Goal: Information Seeking & Learning: Compare options

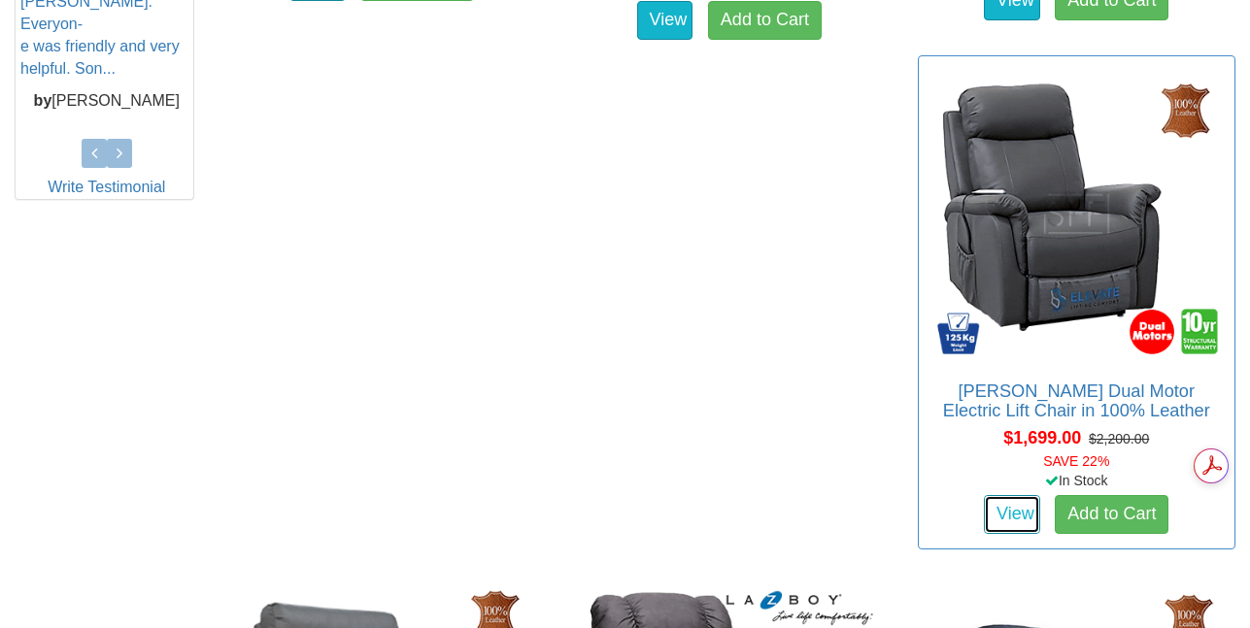
click at [984, 512] on link "View" at bounding box center [1012, 514] width 56 height 39
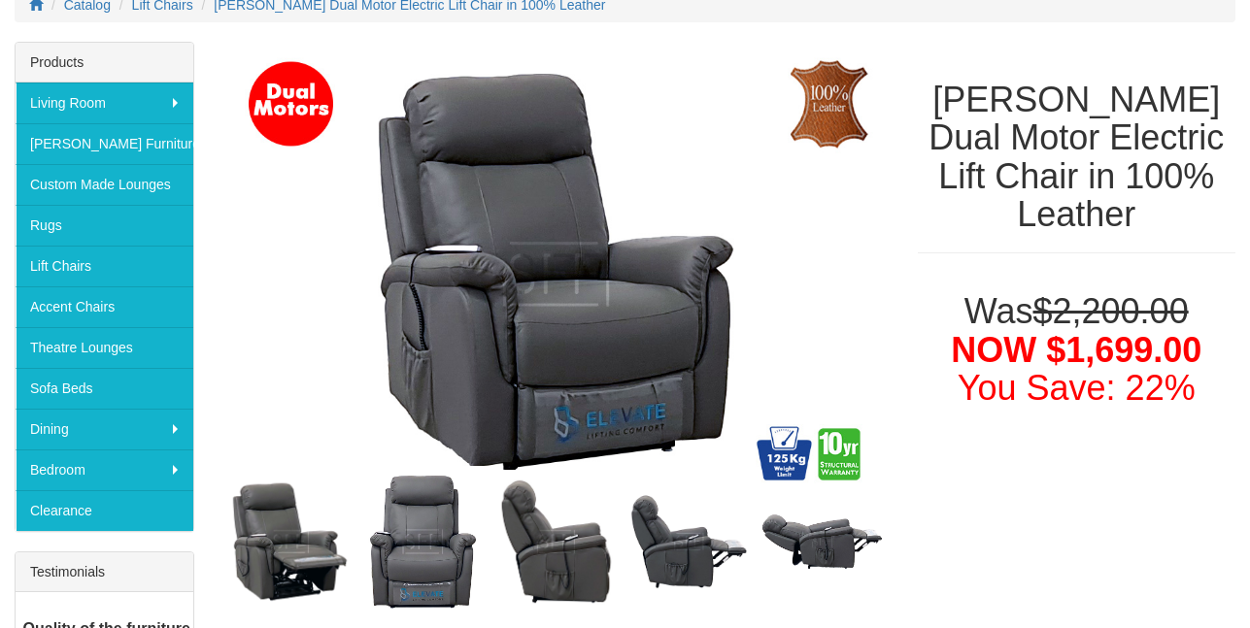
scroll to position [194, 0]
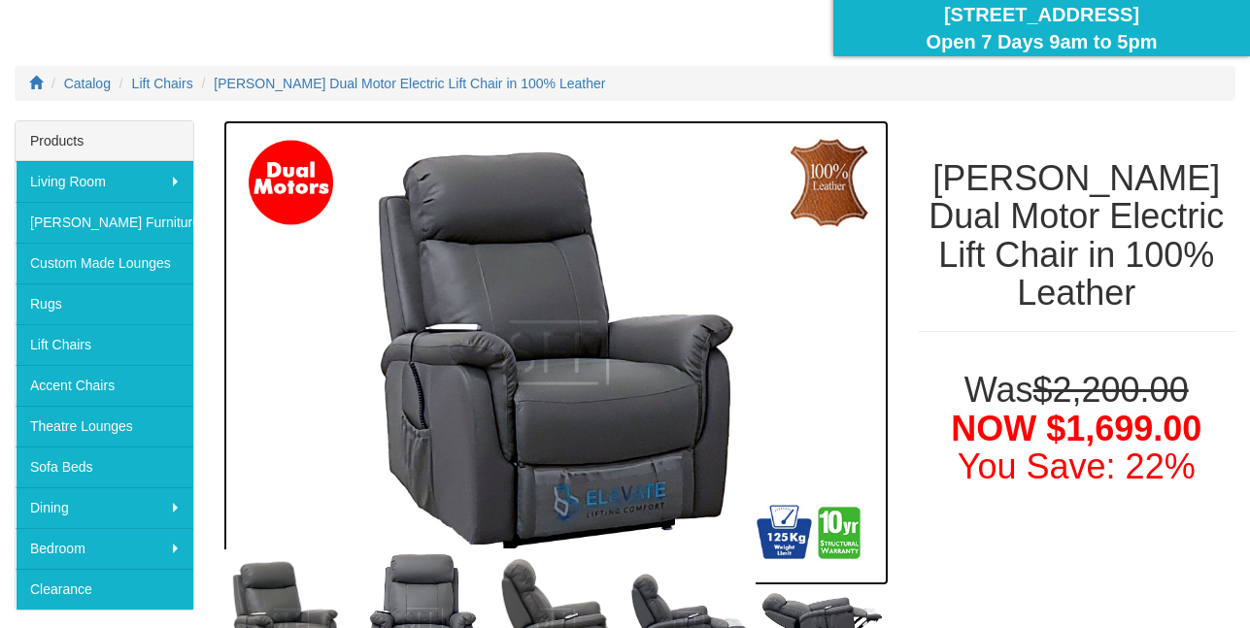
drag, startPoint x: 699, startPoint y: 153, endPoint x: 654, endPoint y: 160, distance: 46.3
click at [654, 160] on img at bounding box center [555, 353] width 665 height 466
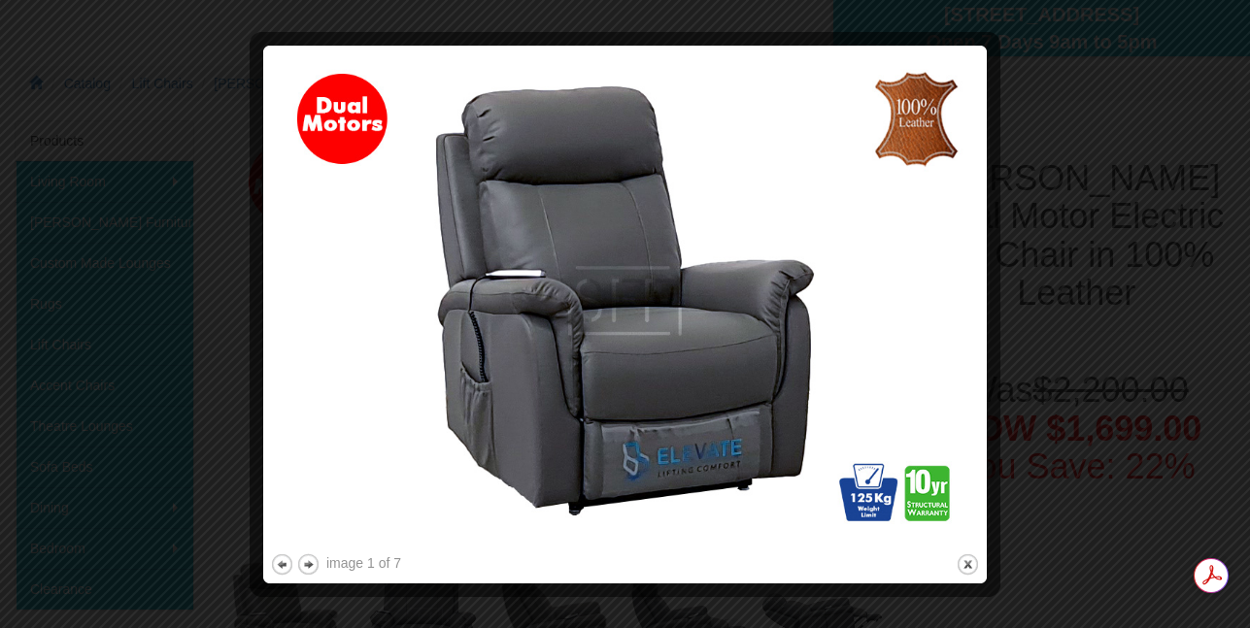
scroll to position [0, 0]
click at [966, 561] on button "close" at bounding box center [968, 565] width 24 height 24
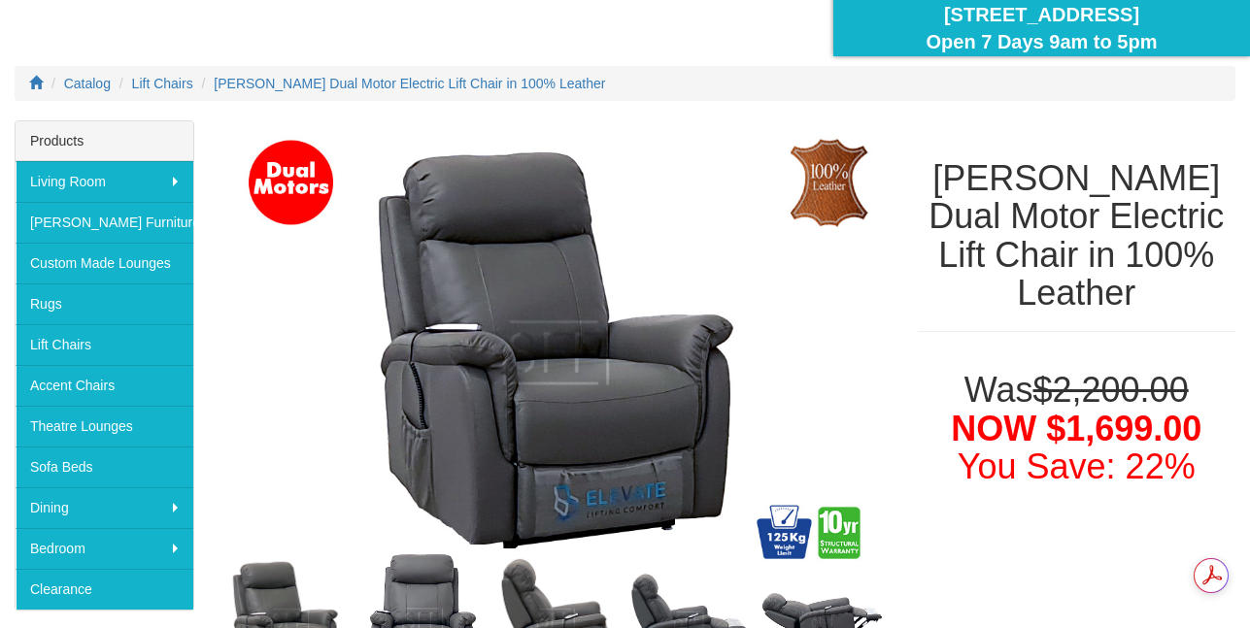
drag, startPoint x: 710, startPoint y: 158, endPoint x: 1194, endPoint y: 546, distance: 619.8
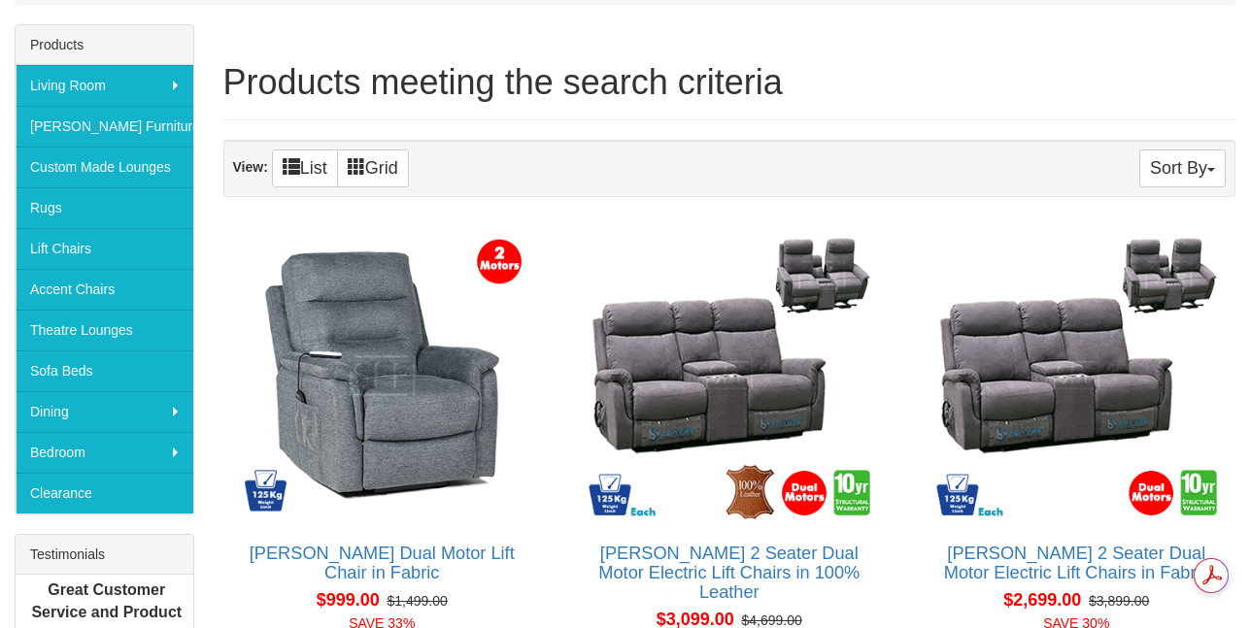
scroll to position [287, 0]
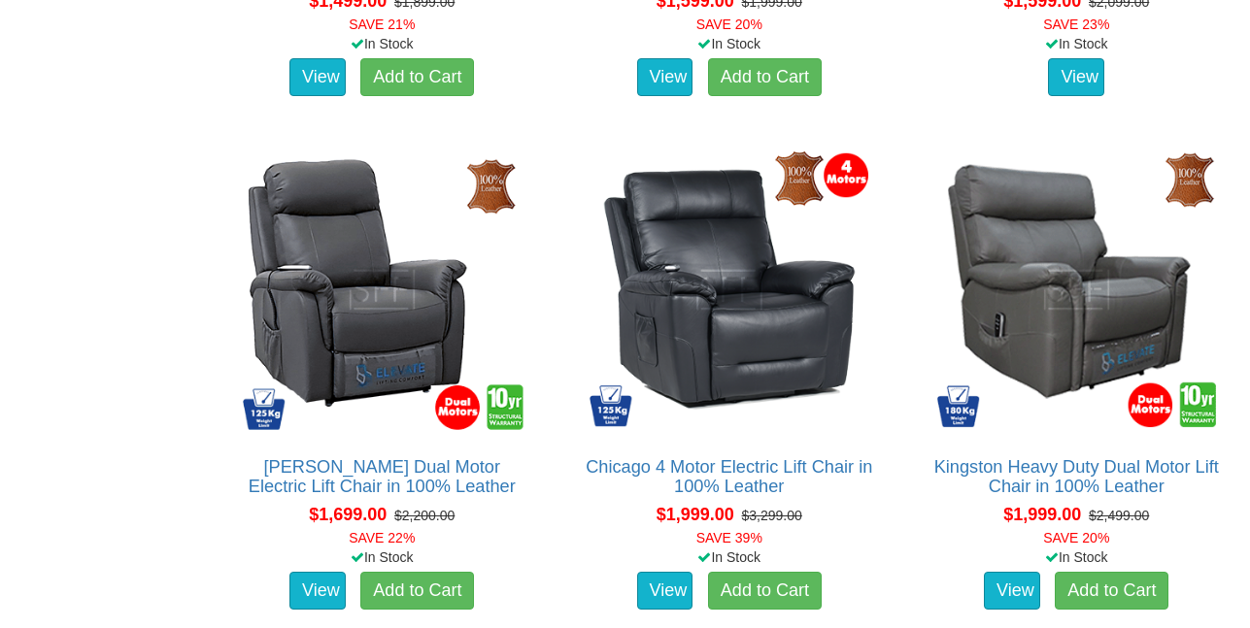
scroll to position [2234, 0]
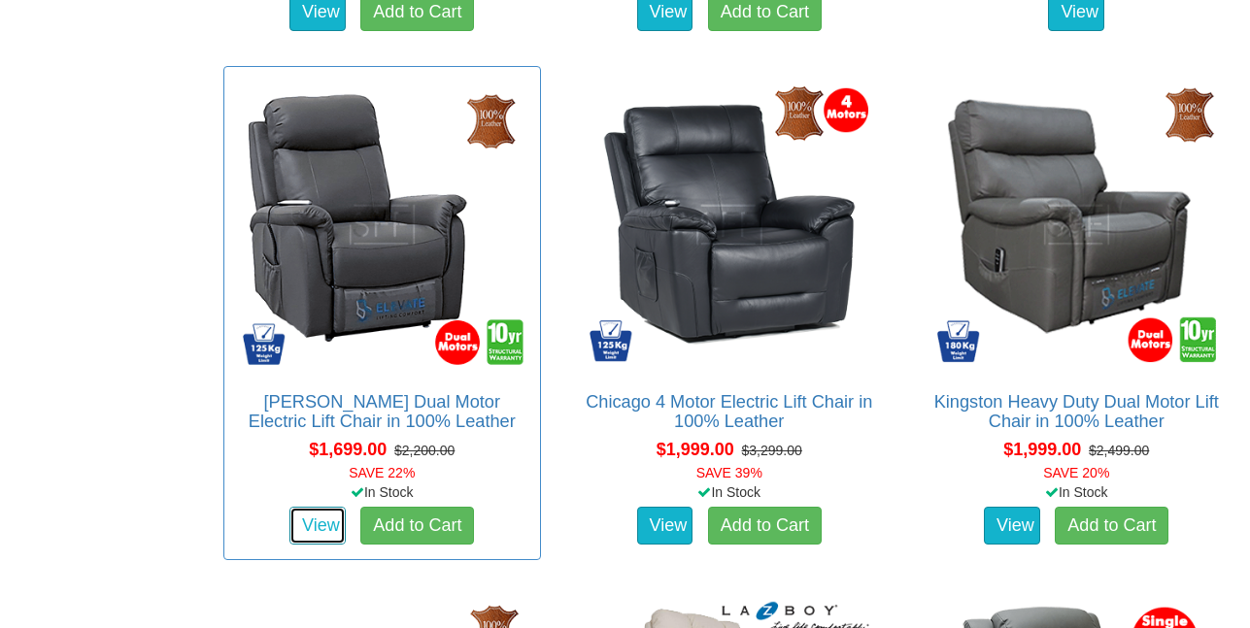
click at [327, 525] on link "View" at bounding box center [317, 526] width 56 height 39
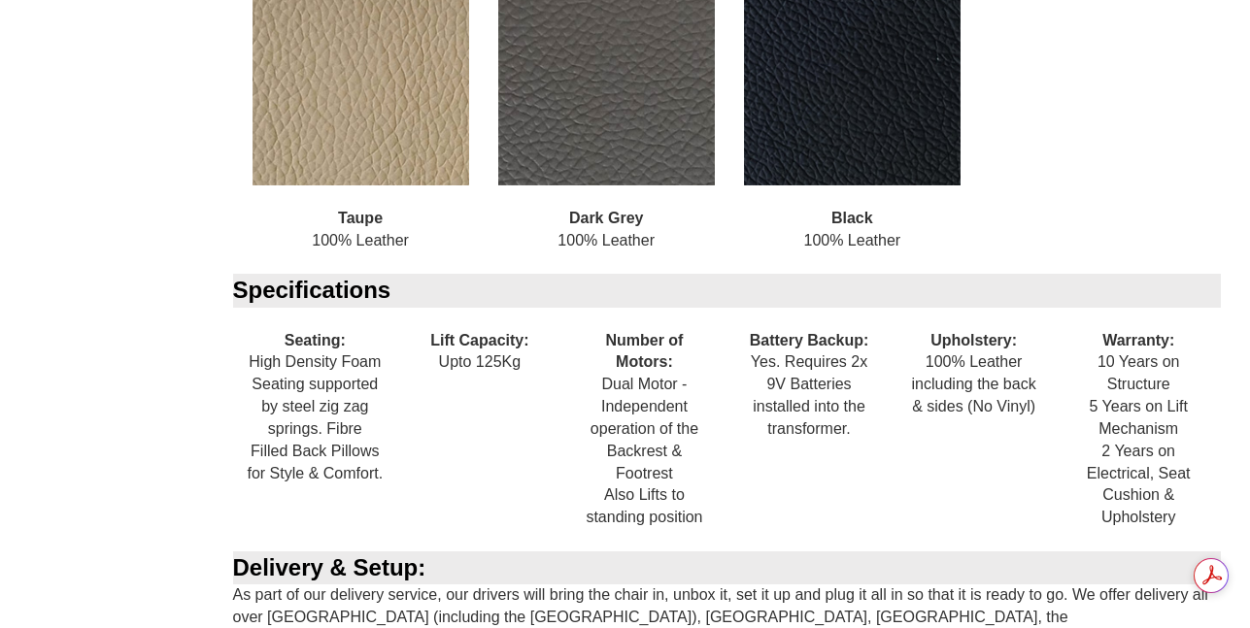
scroll to position [2058, 0]
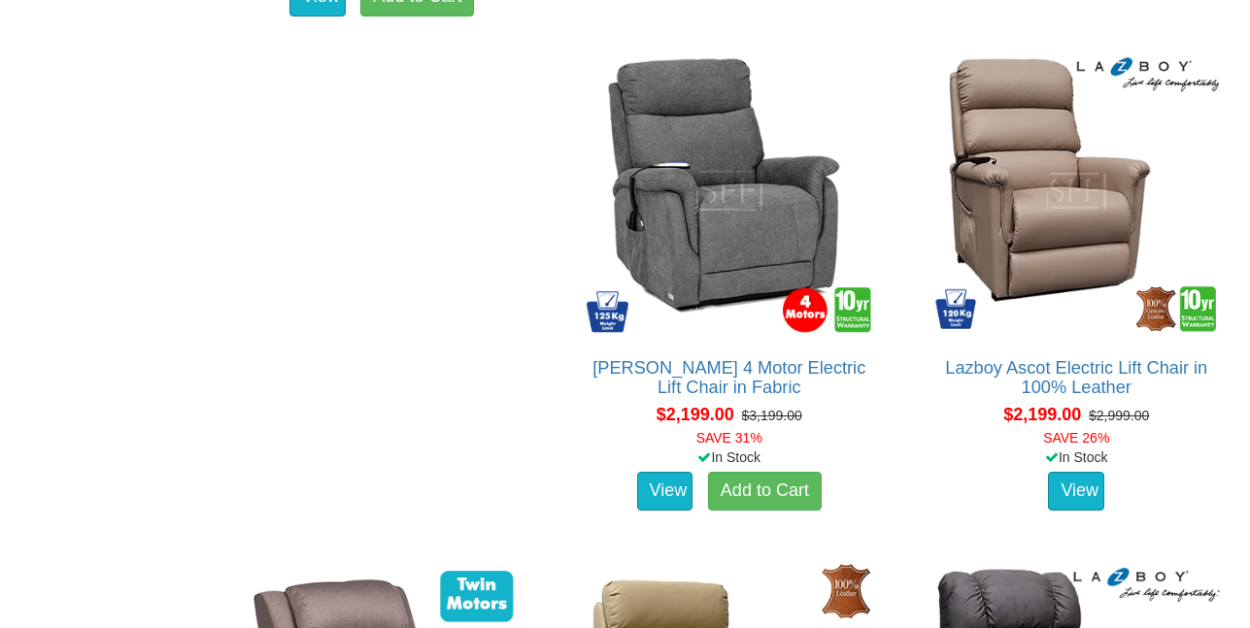
scroll to position [2225, 0]
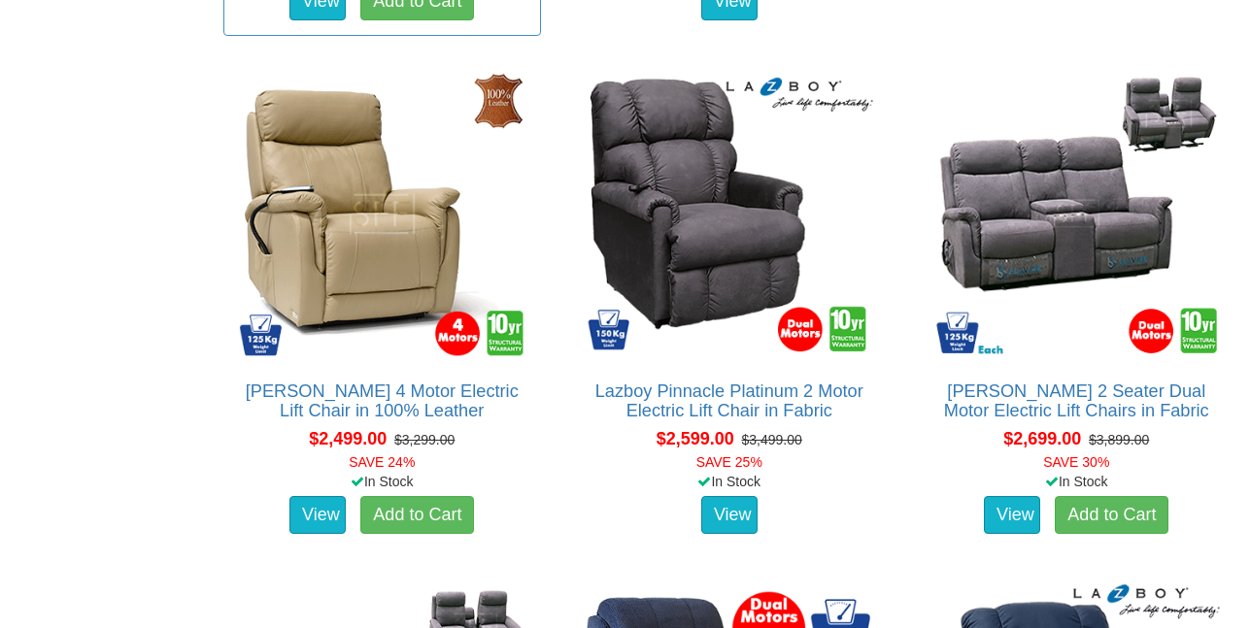
scroll to position [3788, 0]
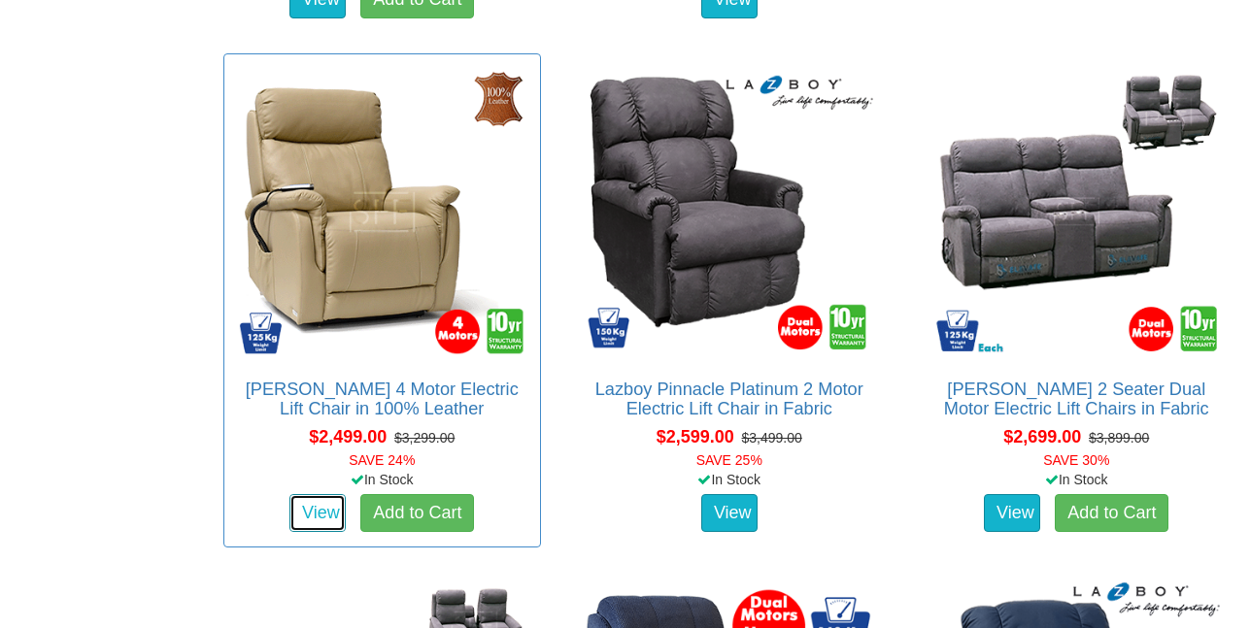
click at [311, 517] on link "View" at bounding box center [317, 513] width 56 height 39
